Goal: Task Accomplishment & Management: Use online tool/utility

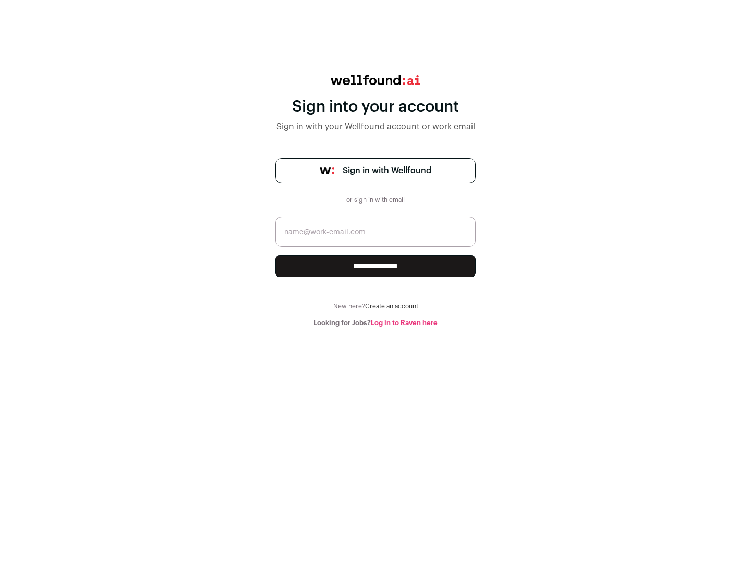
click at [387, 171] on span "Sign in with Wellfound" at bounding box center [387, 170] width 89 height 13
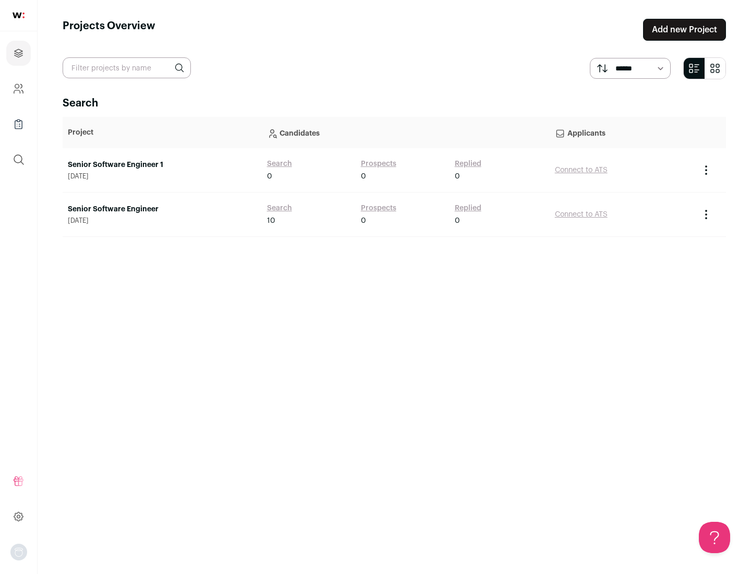
click at [162, 209] on link "Senior Software Engineer" at bounding box center [162, 209] width 189 height 10
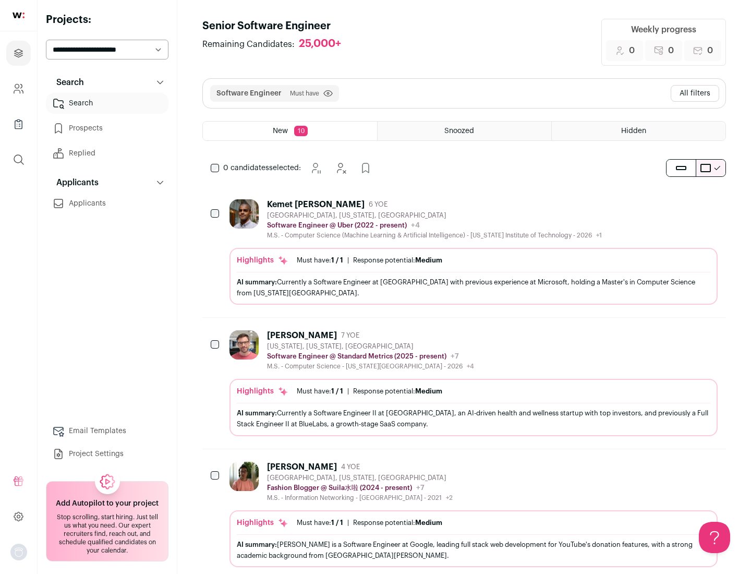
click at [464, 252] on div "Highlights Must have: 1 / 1 How many must haves have been fulfilled? | Response…" at bounding box center [474, 276] width 488 height 57
